Goal: Task Accomplishment & Management: Manage account settings

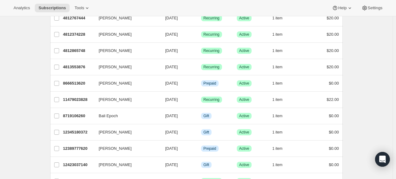
scroll to position [370, 0]
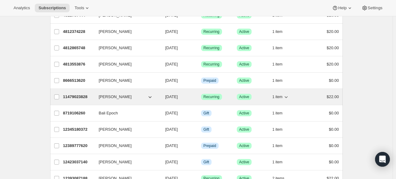
click at [121, 94] on span "[PERSON_NAME]" at bounding box center [115, 97] width 33 height 6
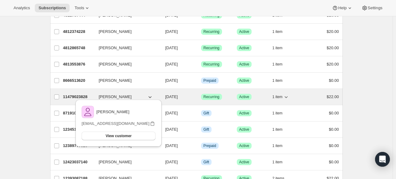
click at [125, 95] on span "[PERSON_NAME]" at bounding box center [115, 97] width 33 height 6
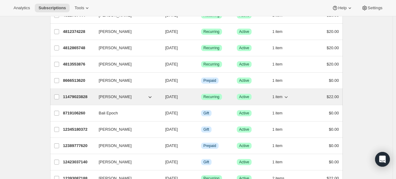
click at [75, 96] on p "11479023828" at bounding box center [78, 97] width 31 height 6
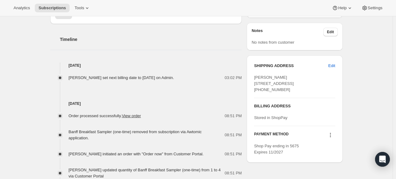
scroll to position [217, 0]
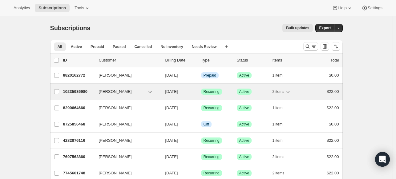
click at [81, 92] on p "10235936980" at bounding box center [78, 92] width 31 height 6
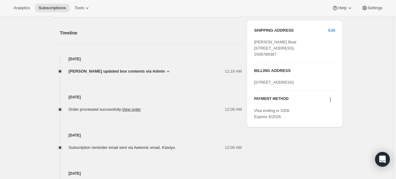
scroll to position [250, 0]
click at [165, 70] on icon at bounding box center [168, 71] width 6 height 6
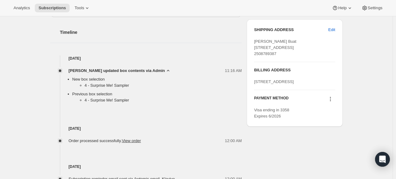
click at [166, 70] on icon at bounding box center [167, 71] width 2 height 2
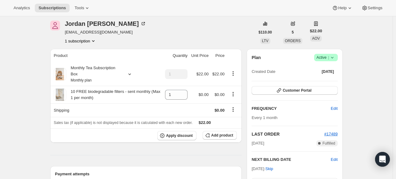
scroll to position [0, 0]
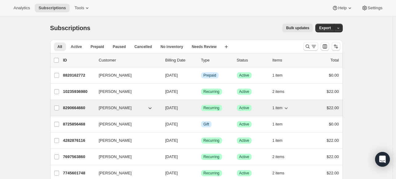
click at [106, 106] on span "[PERSON_NAME]" at bounding box center [115, 108] width 33 height 6
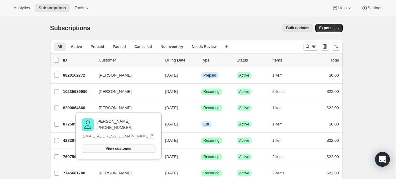
click at [119, 147] on span "View customer" at bounding box center [119, 148] width 26 height 5
click at [84, 6] on icon at bounding box center [87, 8] width 6 height 6
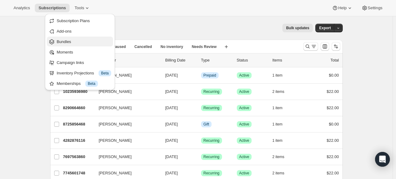
click at [68, 42] on span "Bundles" at bounding box center [64, 41] width 14 height 5
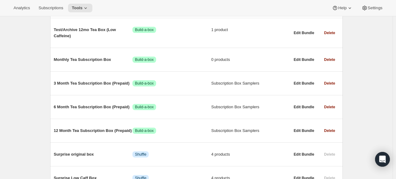
scroll to position [112, 0]
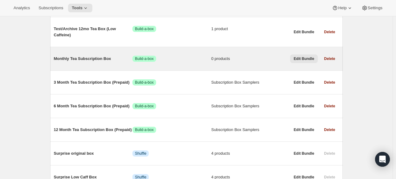
click at [309, 60] on span "Edit Bundle" at bounding box center [303, 58] width 21 height 5
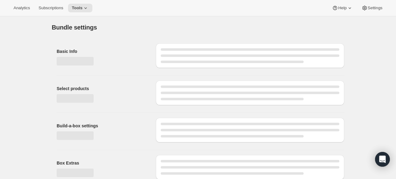
type input "Monthly Tea Subscription Box"
radio input "true"
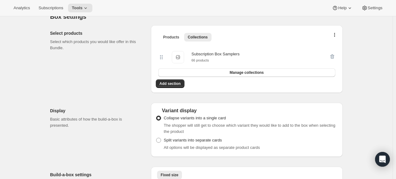
scroll to position [135, 0]
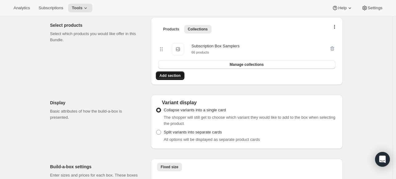
click at [175, 75] on span "Add section" at bounding box center [169, 75] width 21 height 5
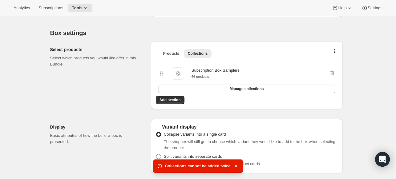
scroll to position [108, 0]
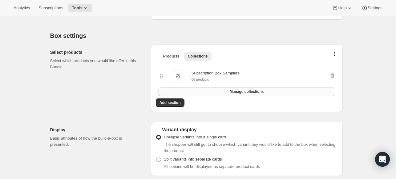
click at [236, 90] on span "Manage collections" at bounding box center [246, 91] width 34 height 5
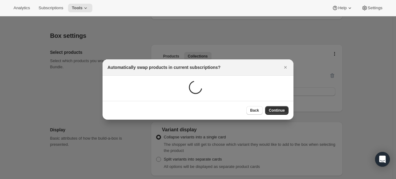
scroll to position [0, 0]
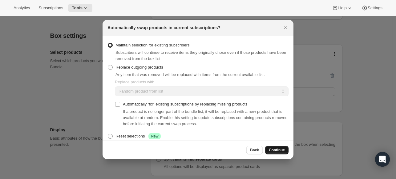
click at [278, 149] on span "Continue" at bounding box center [277, 150] width 16 height 5
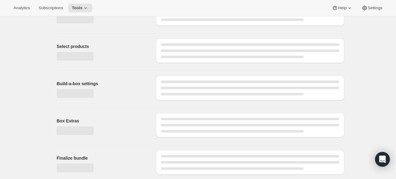
scroll to position [108, 0]
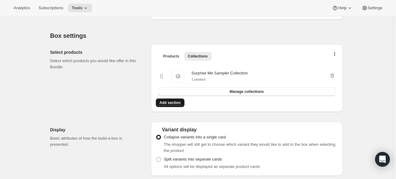
click at [170, 102] on span "Add section" at bounding box center [169, 102] width 21 height 5
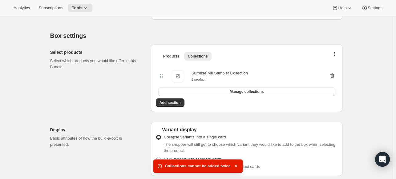
click at [333, 75] on icon "button" at bounding box center [332, 76] width 6 height 6
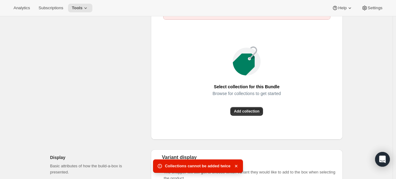
scroll to position [201, 0]
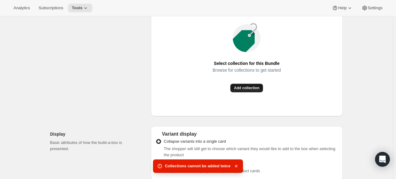
click at [244, 87] on span "Add collection" at bounding box center [247, 88] width 26 height 5
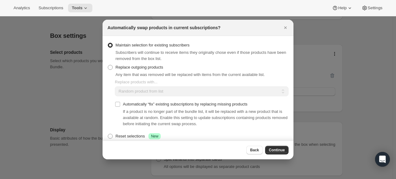
scroll to position [0, 0]
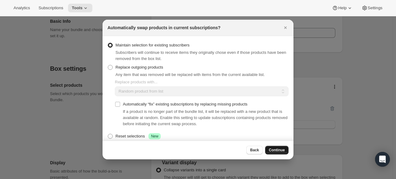
click at [276, 149] on span "Continue" at bounding box center [277, 150] width 16 height 5
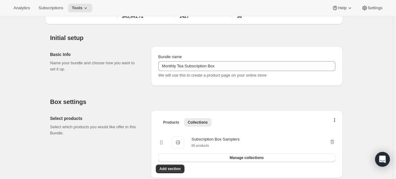
scroll to position [75, 0]
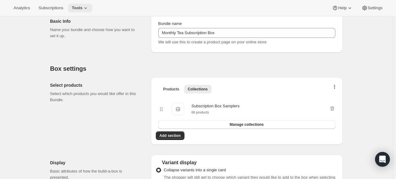
click at [82, 9] on icon at bounding box center [85, 8] width 6 height 6
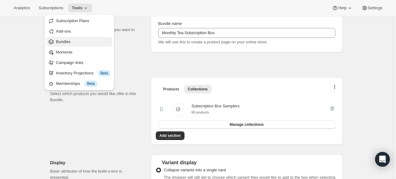
click at [67, 39] on span "Bundles" at bounding box center [83, 42] width 54 height 6
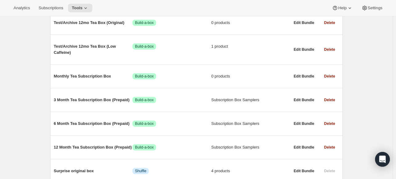
scroll to position [95, 0]
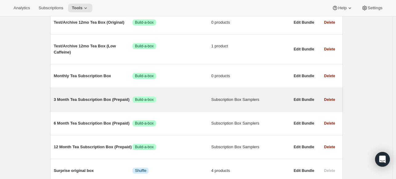
click at [210, 95] on div "3 Month Tea Subscription Box (Prepaid) Success Build-a-box Subscription Box Sam…" at bounding box center [172, 100] width 236 height 16
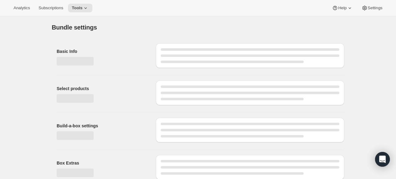
type input "3 Month Tea Subscription Box (Prepaid)"
radio input "true"
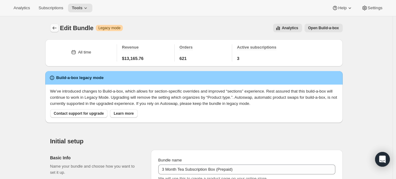
click at [57, 27] on icon "Bundles" at bounding box center [54, 28] width 6 height 6
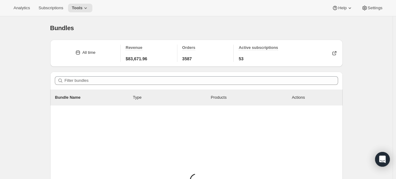
click at [57, 27] on span "Bundles" at bounding box center [62, 28] width 24 height 7
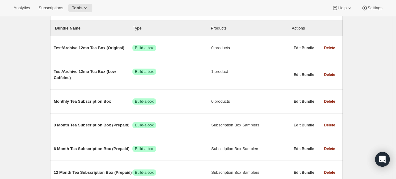
scroll to position [74, 0]
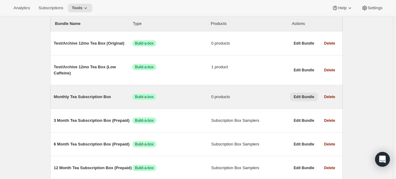
click at [305, 96] on span "Edit Bundle" at bounding box center [303, 96] width 21 height 5
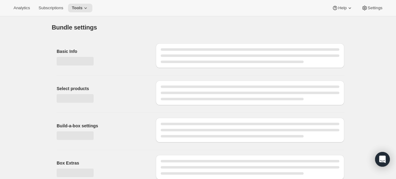
type input "Monthly Tea Subscription Box"
radio input "true"
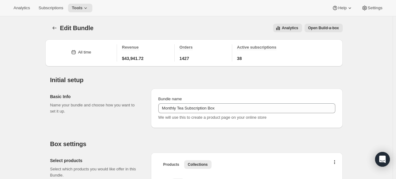
click at [335, 27] on span "Open Build-a-box" at bounding box center [323, 28] width 31 height 5
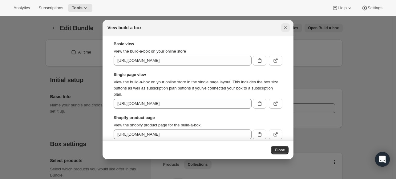
click at [285, 27] on icon "Close" at bounding box center [285, 27] width 2 height 2
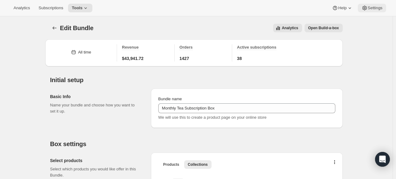
click at [371, 8] on span "Settings" at bounding box center [374, 8] width 15 height 5
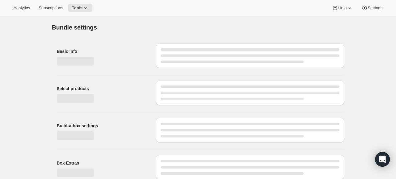
type input "Monthly Tea Subscription Box"
radio input "true"
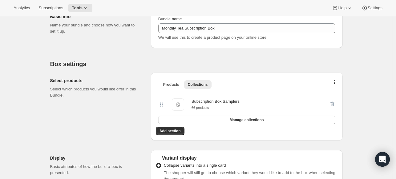
scroll to position [84, 0]
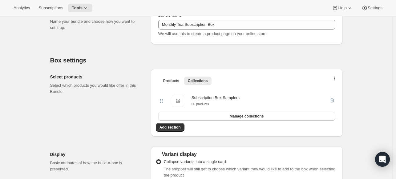
click at [337, 77] on button "button" at bounding box center [334, 80] width 6 height 6
click at [322, 89] on span "Bulk Autoswap for existing subscribers" at bounding box center [336, 91] width 68 height 5
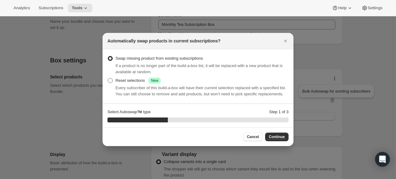
click at [111, 82] on span ":r1e3:" at bounding box center [110, 80] width 5 height 5
click at [108, 78] on input "Reset selections Success New" at bounding box center [108, 78] width 0 height 0
radio input "true"
click at [275, 134] on span "Continue" at bounding box center [277, 136] width 16 height 5
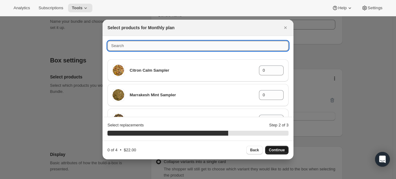
click at [257, 46] on input ":r1e3:" at bounding box center [197, 46] width 181 height 10
type input "surprise"
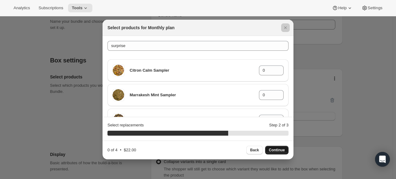
drag, startPoint x: 293, startPoint y: 43, endPoint x: 293, endPoint y: 49, distance: 6.5
click at [293, 49] on div at bounding box center [198, 89] width 396 height 179
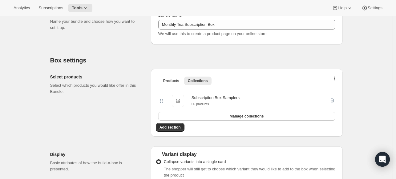
click at [335, 78] on icon "button" at bounding box center [334, 79] width 1 height 5
click at [320, 90] on span "Bulk Autoswap for existing subscribers" at bounding box center [336, 91] width 68 height 5
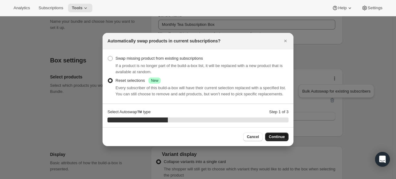
click at [274, 135] on span "Continue" at bounding box center [277, 136] width 16 height 5
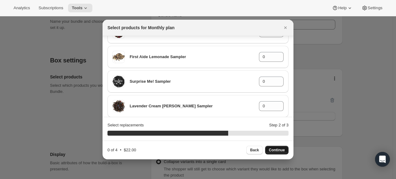
scroll to position [293, 0]
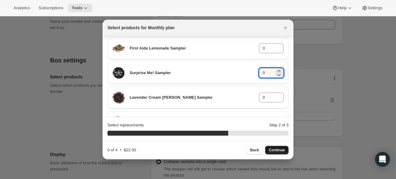
click at [271, 71] on input "0" at bounding box center [266, 73] width 15 height 10
click at [276, 72] on icon ":r1e3:" at bounding box center [279, 75] width 6 height 6
click at [276, 70] on icon ":r1e3:" at bounding box center [279, 71] width 6 height 6
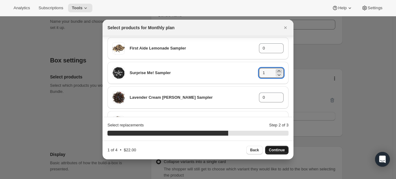
click at [276, 70] on icon ":r1e3:" at bounding box center [279, 71] width 6 height 6
type input "4"
click at [276, 149] on span "Continue" at bounding box center [277, 150] width 16 height 5
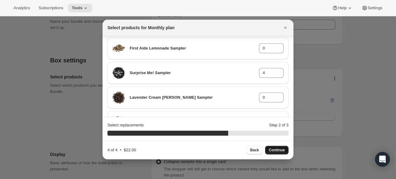
scroll to position [2, 0]
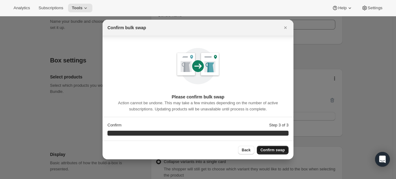
click at [278, 150] on span "Confirm swap" at bounding box center [272, 150] width 24 height 5
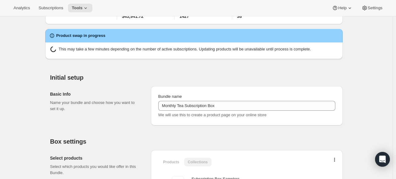
scroll to position [84, 0]
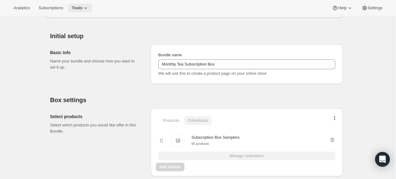
click at [84, 8] on icon at bounding box center [85, 8] width 2 height 2
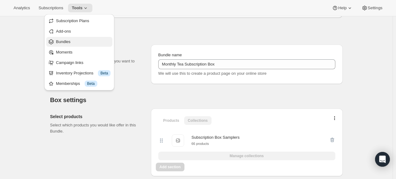
click at [71, 40] on span "Bundles" at bounding box center [83, 42] width 54 height 6
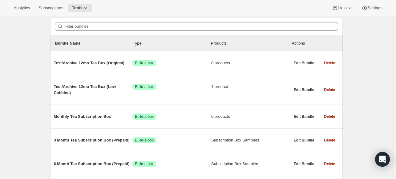
scroll to position [57, 0]
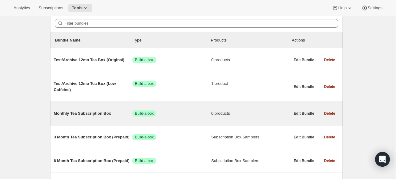
click at [224, 114] on span "0 products" at bounding box center [250, 113] width 79 height 6
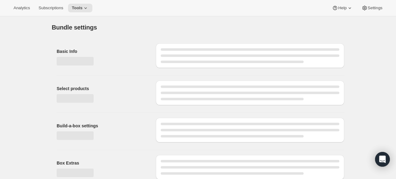
type input "Monthly Tea Subscription Box"
radio input "true"
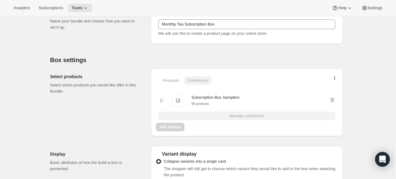
scroll to position [125, 0]
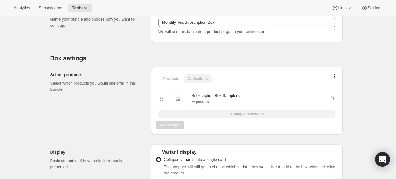
click at [259, 114] on div "Subscription Box Samplers Subscription Box Samplers 66 products Manage collecti…" at bounding box center [247, 103] width 182 height 36
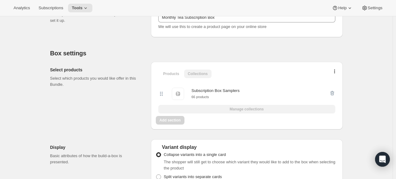
click at [335, 69] on ul "Products Collections More views" at bounding box center [246, 73] width 177 height 9
click at [334, 72] on button "button" at bounding box center [334, 73] width 6 height 6
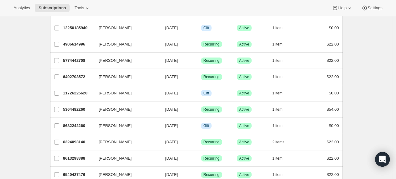
scroll to position [739, 0]
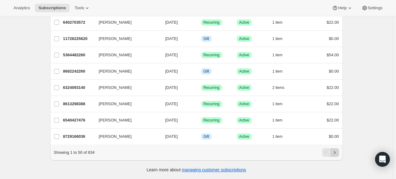
click at [337, 153] on icon "Next" at bounding box center [334, 152] width 6 height 6
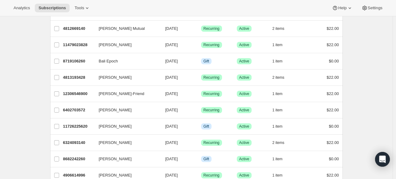
scroll to position [114, 0]
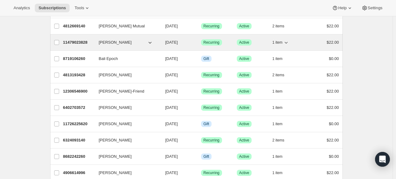
click at [79, 42] on p "11479023828" at bounding box center [78, 42] width 31 height 6
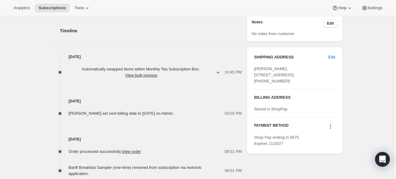
scroll to position [222, 0]
click at [221, 72] on icon "button" at bounding box center [218, 73] width 6 height 6
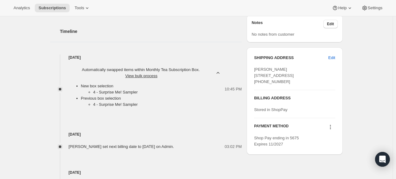
click at [221, 72] on icon "button" at bounding box center [218, 73] width 6 height 6
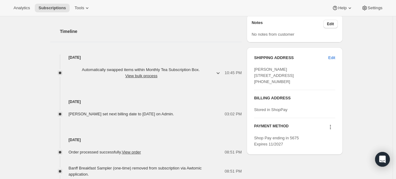
click at [221, 71] on icon "button" at bounding box center [218, 73] width 6 height 6
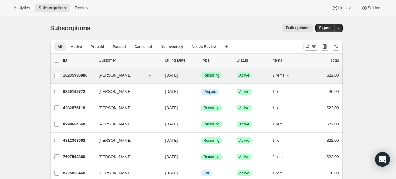
click at [98, 74] on div "10235936980 Jordan Knapp 09/01/2025 Success Recurring Success Active 2 items $2…" at bounding box center [201, 75] width 276 height 9
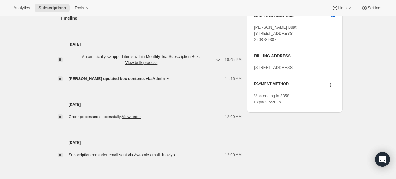
scroll to position [266, 0]
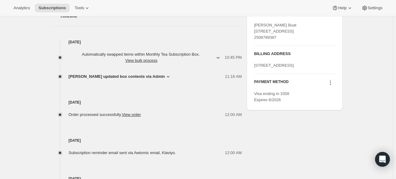
click at [165, 76] on icon at bounding box center [168, 77] width 6 height 6
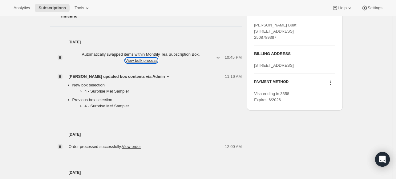
click at [157, 61] on button "View bulk process" at bounding box center [141, 60] width 32 height 5
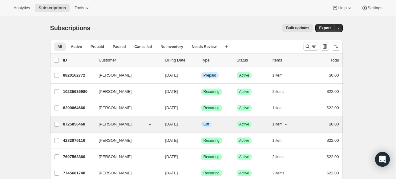
click at [114, 123] on span "[PERSON_NAME]" at bounding box center [115, 124] width 33 height 6
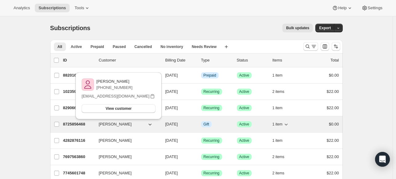
click at [77, 122] on p "8725856468" at bounding box center [78, 124] width 31 height 6
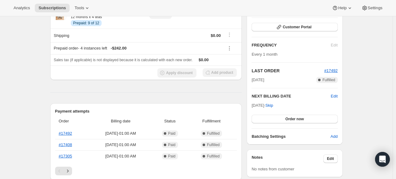
scroll to position [121, 0]
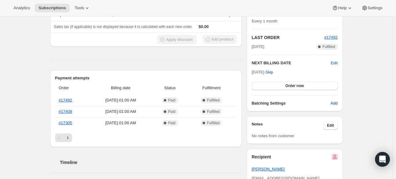
click at [336, 103] on span "Add" at bounding box center [333, 103] width 7 height 6
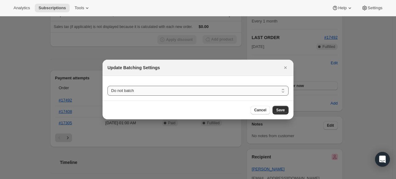
click at [276, 91] on select "Do not batch Weekly Monthly Yearly" at bounding box center [197, 91] width 181 height 10
click at [285, 69] on icon "Close" at bounding box center [285, 68] width 6 height 6
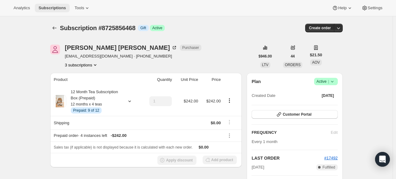
click at [59, 6] on span "Subscriptions" at bounding box center [51, 8] width 27 height 5
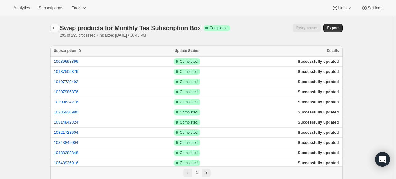
click at [56, 29] on icon "button" at bounding box center [54, 28] width 6 height 6
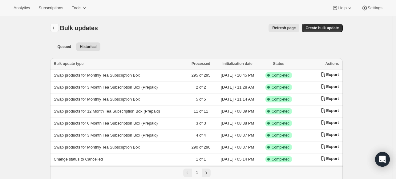
click at [58, 29] on icon "Bulk updates" at bounding box center [54, 28] width 6 height 6
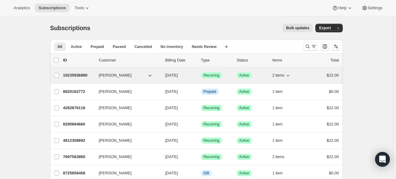
click at [110, 75] on span "[PERSON_NAME]" at bounding box center [115, 75] width 33 height 6
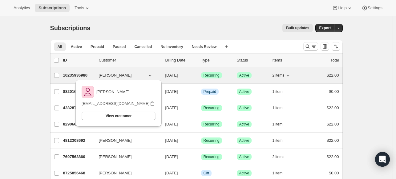
click at [76, 76] on p "10235936980" at bounding box center [78, 75] width 31 height 6
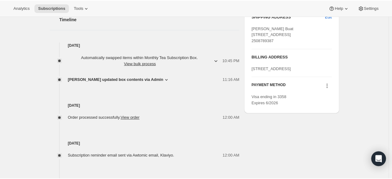
scroll to position [266, 0]
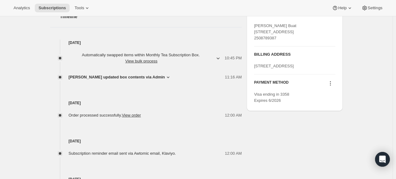
click at [166, 77] on icon at bounding box center [167, 78] width 2 height 2
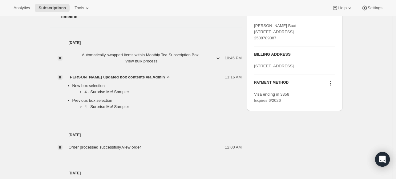
click at [218, 58] on icon "button" at bounding box center [217, 59] width 3 height 2
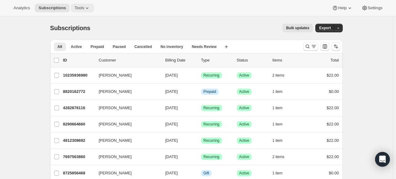
click at [80, 7] on span "Tools" at bounding box center [79, 8] width 10 height 5
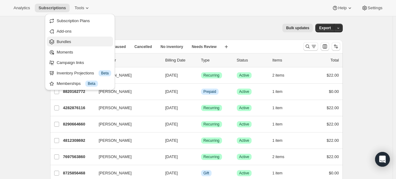
click at [67, 39] on span "Bundles" at bounding box center [64, 41] width 14 height 5
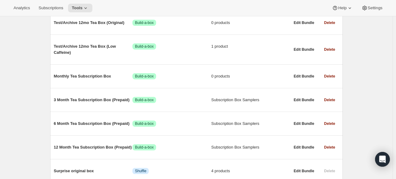
scroll to position [106, 0]
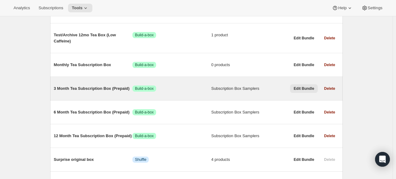
click at [305, 89] on span "Edit Bundle" at bounding box center [303, 88] width 21 height 5
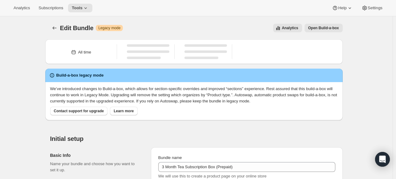
type input "3 Month Tea Subscription Box (Prepaid)"
radio input "true"
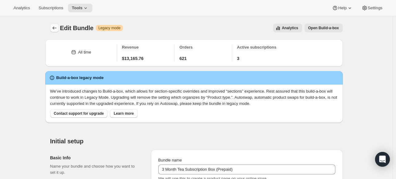
click at [55, 27] on icon "Bundles" at bounding box center [54, 28] width 6 height 6
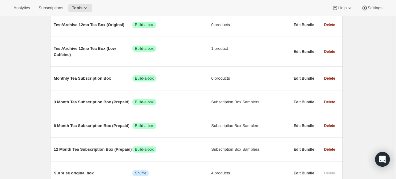
scroll to position [95, 0]
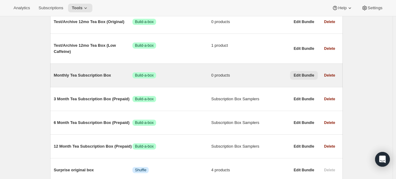
click at [307, 77] on span "Edit Bundle" at bounding box center [303, 75] width 21 height 5
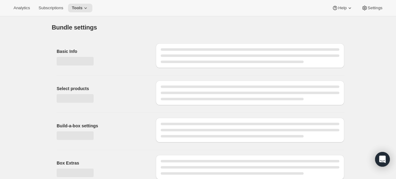
type input "Monthly Tea Subscription Box"
radio input "true"
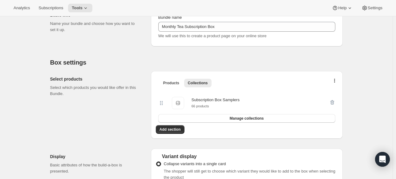
scroll to position [84, 0]
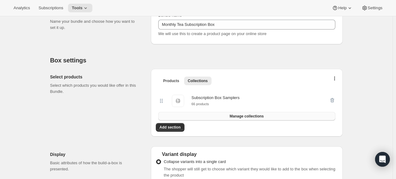
click at [235, 114] on span "Manage collections" at bounding box center [246, 116] width 34 height 5
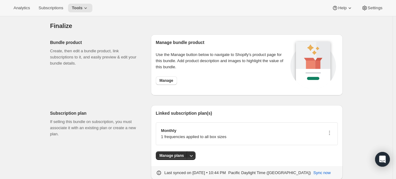
scroll to position [484, 0]
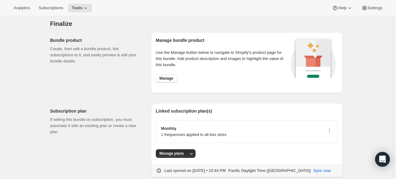
click at [170, 80] on span "Manage" at bounding box center [166, 78] width 14 height 5
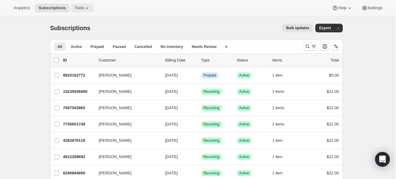
click at [84, 7] on icon at bounding box center [87, 8] width 6 height 6
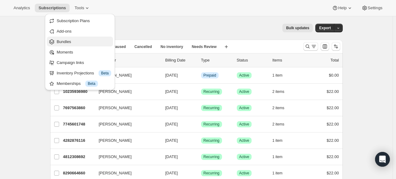
click at [77, 38] on button "Bundles" at bounding box center [80, 42] width 66 height 10
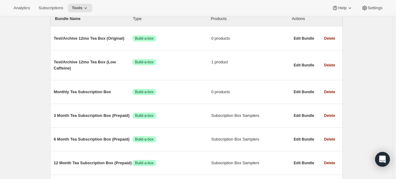
scroll to position [127, 0]
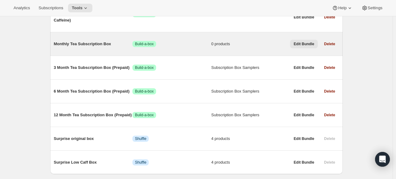
click at [305, 43] on span "Edit Bundle" at bounding box center [303, 44] width 21 height 5
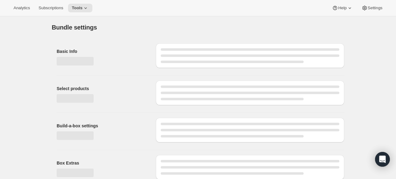
type input "Monthly Tea Subscription Box"
radio input "true"
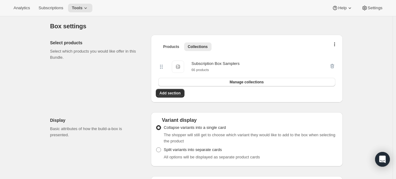
scroll to position [120, 0]
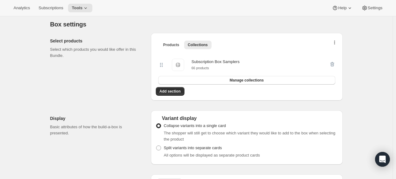
click at [334, 42] on button "button" at bounding box center [334, 44] width 6 height 6
click at [314, 53] on span "Bulk Autoswap for existing subscribers" at bounding box center [336, 55] width 68 height 5
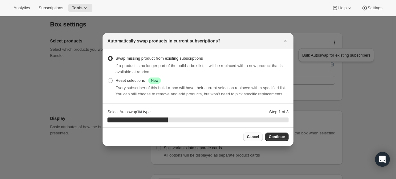
click at [252, 137] on span "Cancel" at bounding box center [253, 136] width 12 height 5
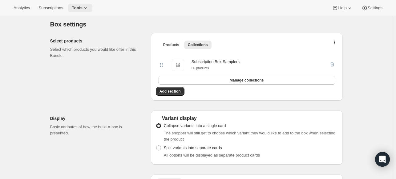
click at [80, 8] on span "Tools" at bounding box center [77, 8] width 11 height 5
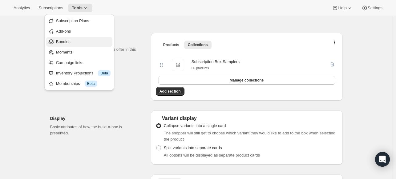
click at [69, 42] on span "Bundles" at bounding box center [63, 41] width 14 height 5
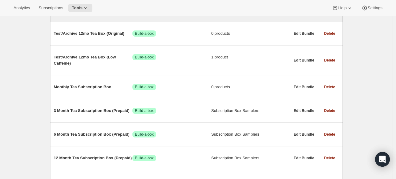
scroll to position [105, 0]
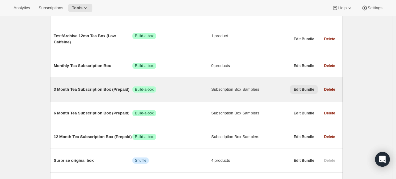
click at [307, 90] on span "Edit Bundle" at bounding box center [303, 89] width 21 height 5
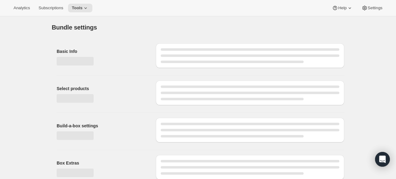
type input "3 Month Tea Subscription Box (Prepaid)"
radio input "true"
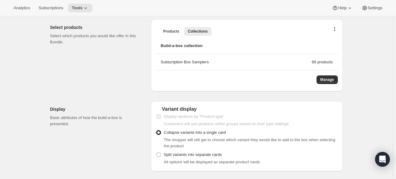
scroll to position [197, 0]
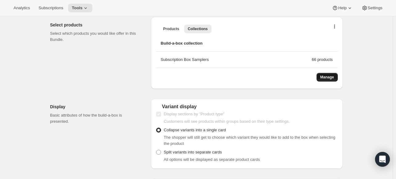
click at [324, 76] on span "Manage" at bounding box center [327, 77] width 14 height 5
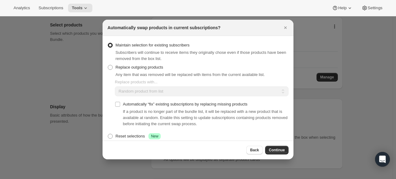
click at [202, 63] on div "Replace outgoing products Any item that was removed will be replaced with items…" at bounding box center [185, 70] width 157 height 15
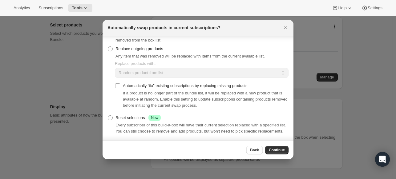
scroll to position [22, 0]
click at [110, 46] on span ":rgd:" at bounding box center [110, 48] width 5 height 5
click at [108, 46] on input "Replace outgoing products" at bounding box center [108, 46] width 0 height 0
radio input "true"
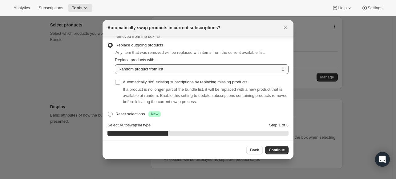
click at [166, 70] on select "Random product from list Based on position within collection Matching product t…" at bounding box center [201, 69] width 173 height 10
click at [279, 150] on span "Continue" at bounding box center [277, 150] width 16 height 5
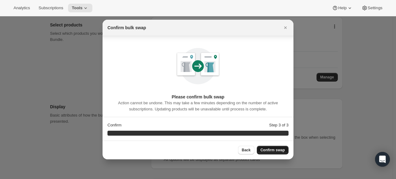
click at [279, 150] on span "Confirm swap" at bounding box center [272, 150] width 24 height 5
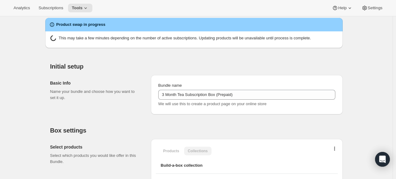
scroll to position [110, 0]
